Goal: Find specific page/section: Find specific page/section

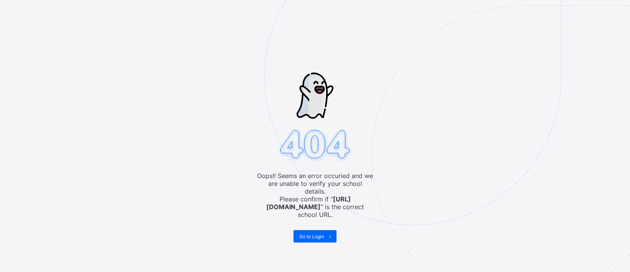
click at [317, 223] on img at bounding box center [466, 115] width 404 height 375
click at [314, 233] on span "Go to Login" at bounding box center [311, 236] width 25 height 6
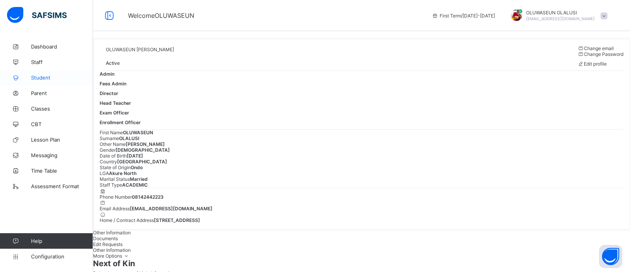
click at [44, 74] on span "Student" at bounding box center [62, 77] width 62 height 6
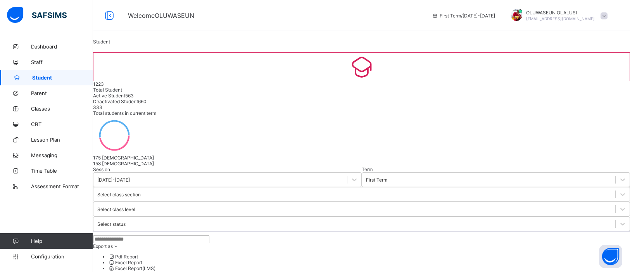
click at [151, 235] on input "text" at bounding box center [151, 239] width 116 height 8
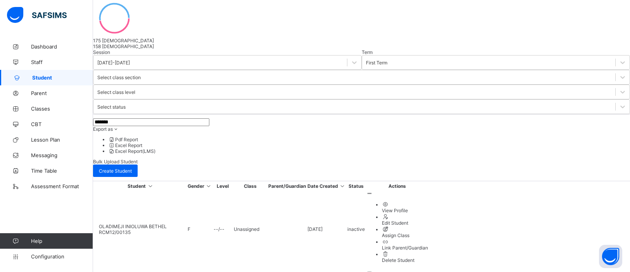
scroll to position [104, 0]
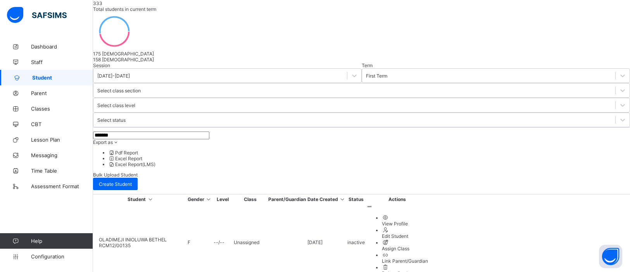
type input "*******"
click at [45, 50] on span "Dashboard" at bounding box center [62, 46] width 62 height 6
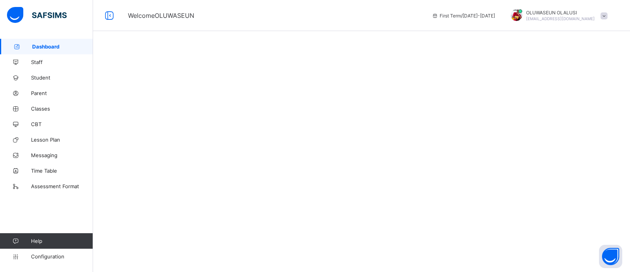
click at [269, 161] on div at bounding box center [361, 136] width 537 height 272
